Goal: Communication & Community: Answer question/provide support

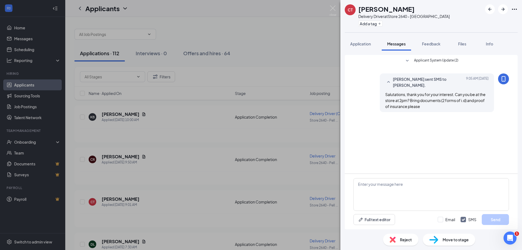
click at [174, 141] on div "CT [PERSON_NAME] Delivery Driver at Store 2640 - [GEOGRAPHIC_DATA] Add a tag Ap…" at bounding box center [261, 125] width 522 height 250
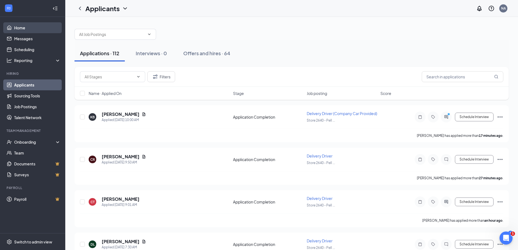
click at [18, 28] on link "Home" at bounding box center [37, 27] width 47 height 11
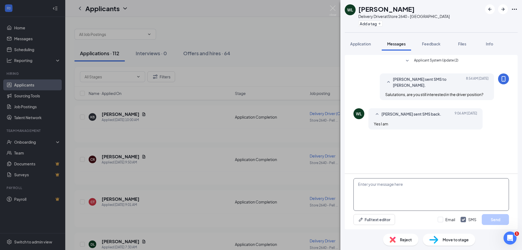
click at [390, 180] on textarea at bounding box center [432, 194] width 156 height 33
type textarea "When can you come by for hire process?"
click at [498, 220] on button "Send" at bounding box center [495, 219] width 27 height 11
